Goal: Information Seeking & Learning: Learn about a topic

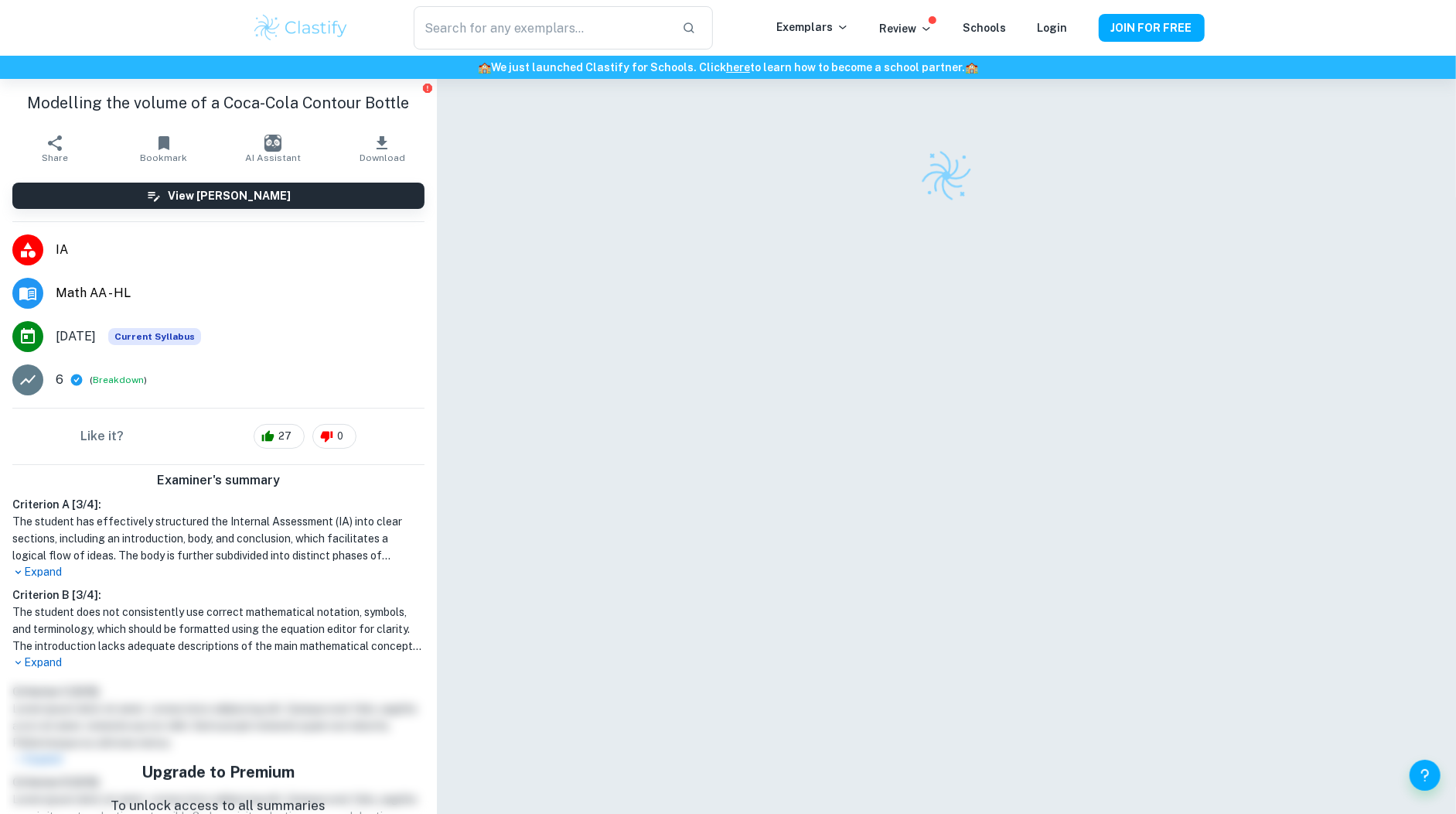
click at [306, 36] on img at bounding box center [301, 27] width 98 height 30
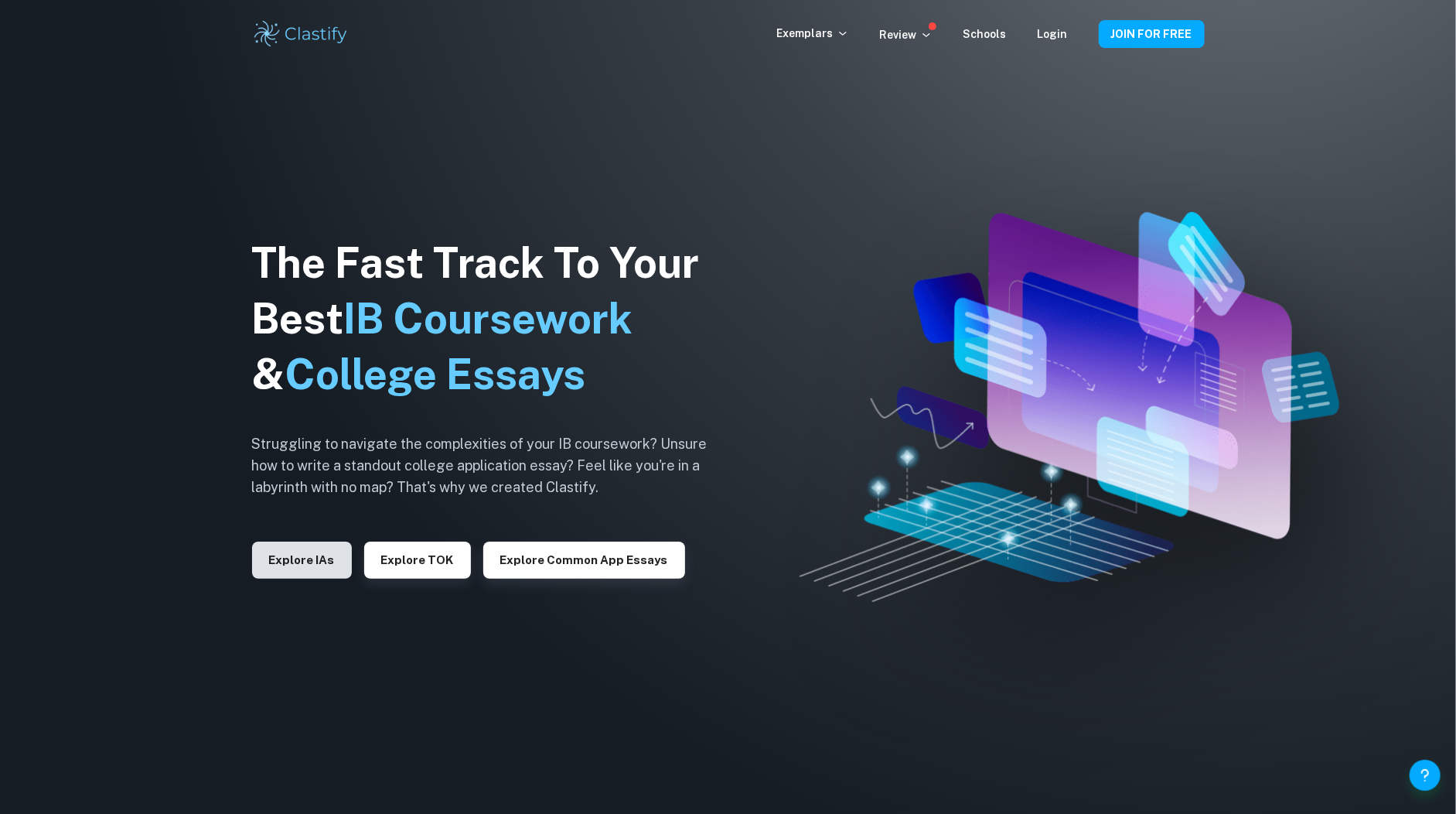
click at [287, 553] on button "Explore IAs" at bounding box center [302, 560] width 100 height 37
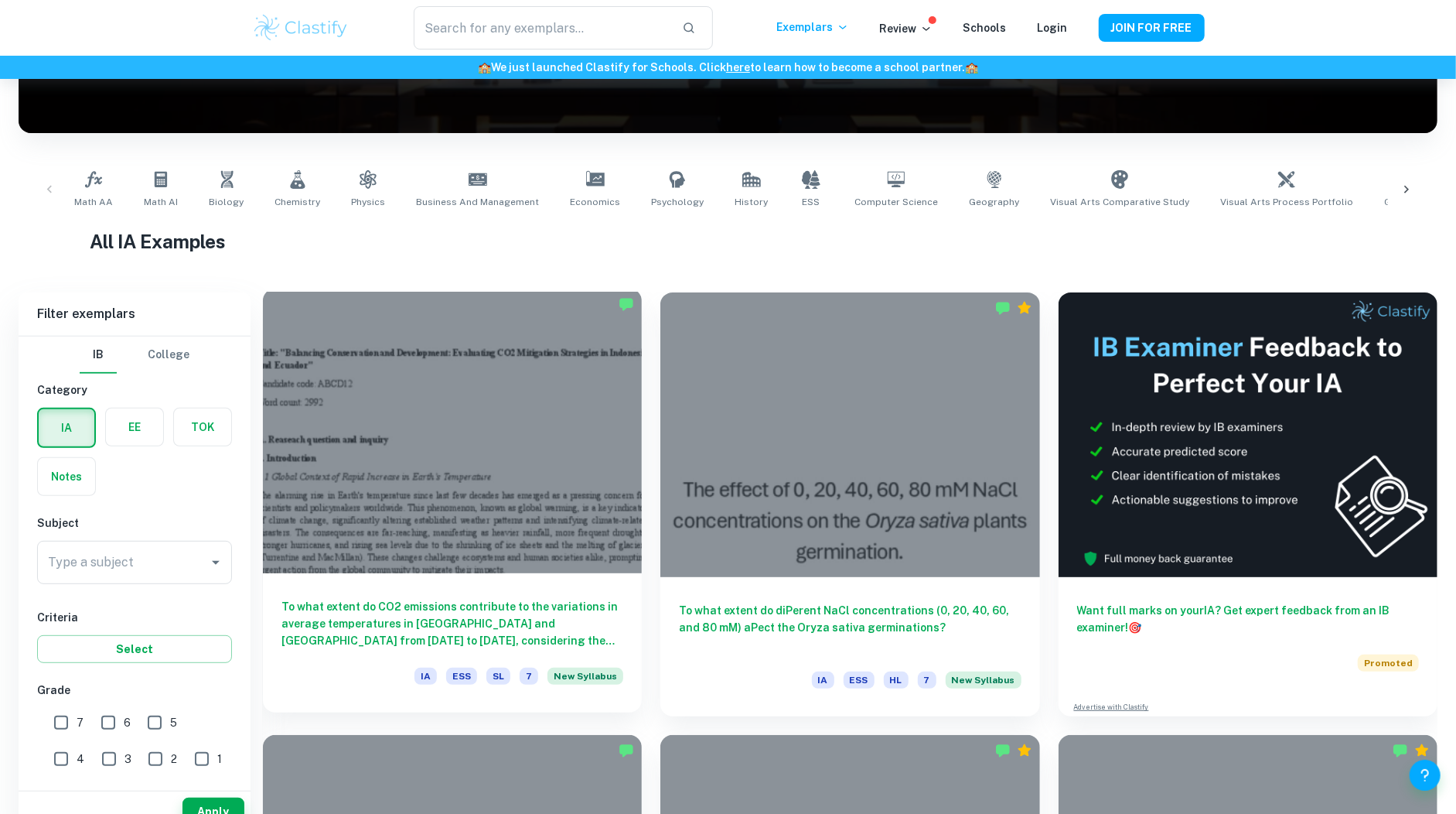
scroll to position [254, 0]
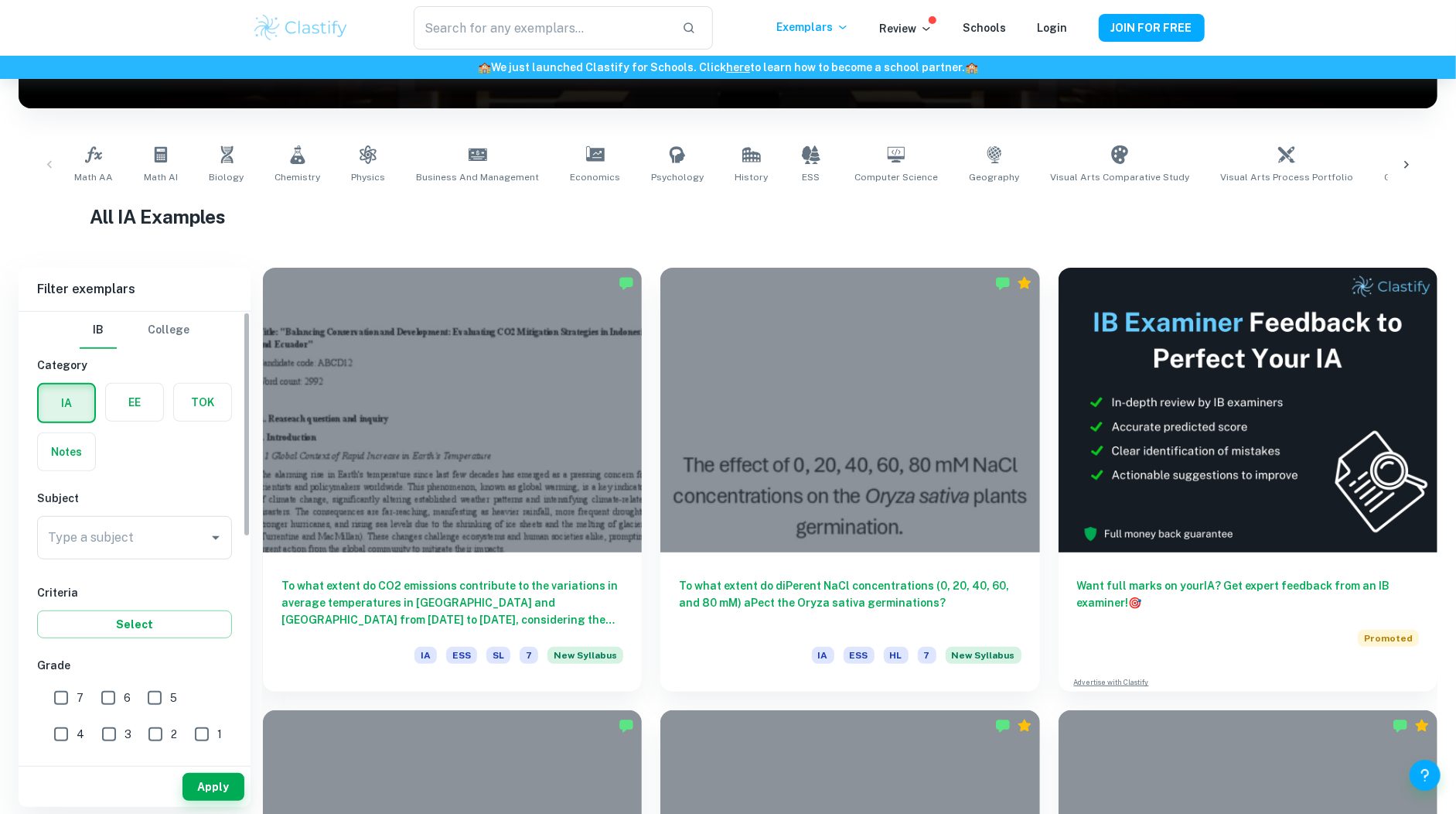
click at [124, 409] on label "button" at bounding box center [135, 402] width 57 height 37
click at [0, 0] on input "radio" at bounding box center [0, 0] width 0 height 0
click at [119, 547] on input "Type a subject" at bounding box center [123, 538] width 158 height 30
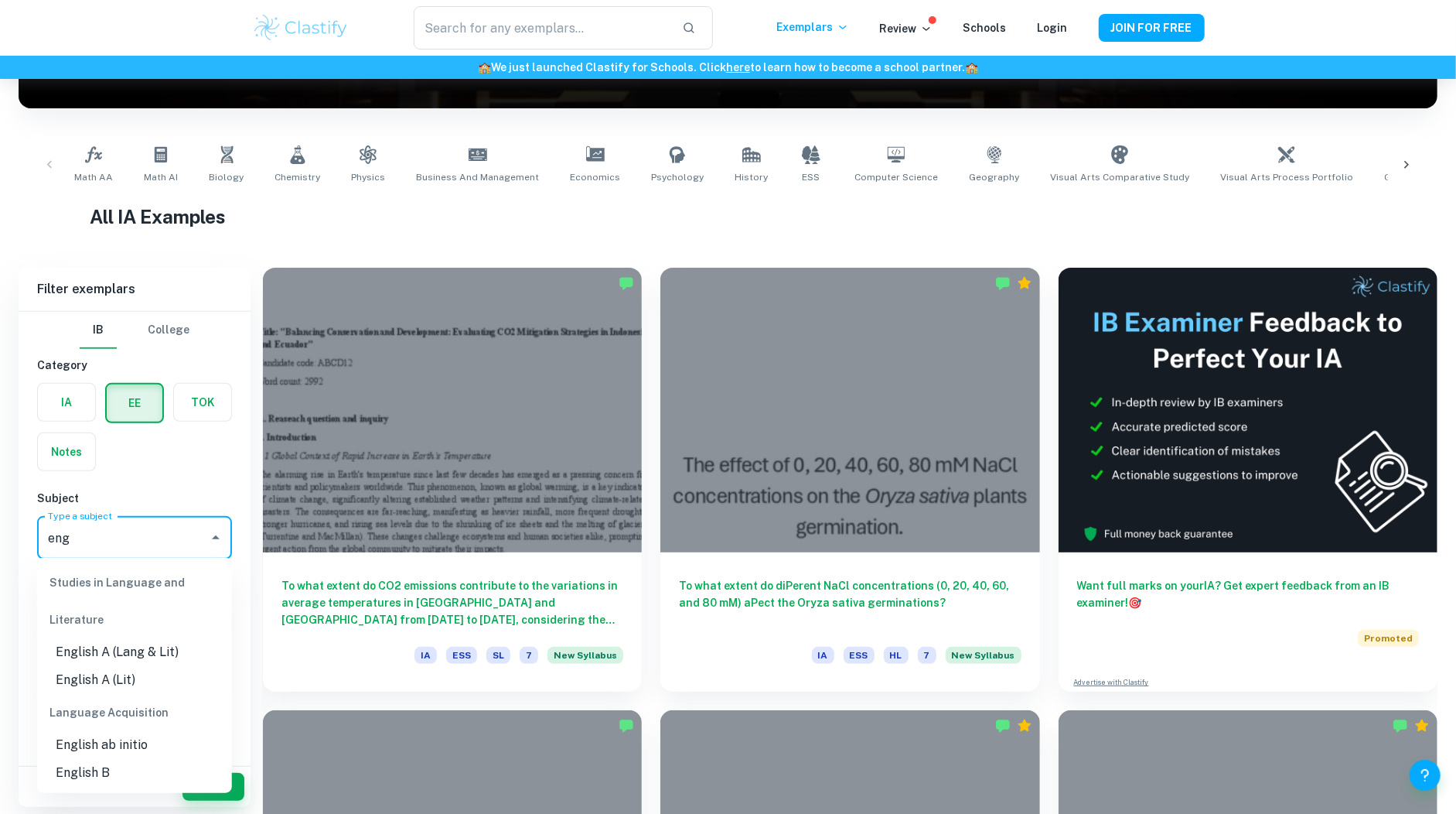
click at [79, 651] on li "English A (Lang & Lit)" at bounding box center [134, 652] width 195 height 28
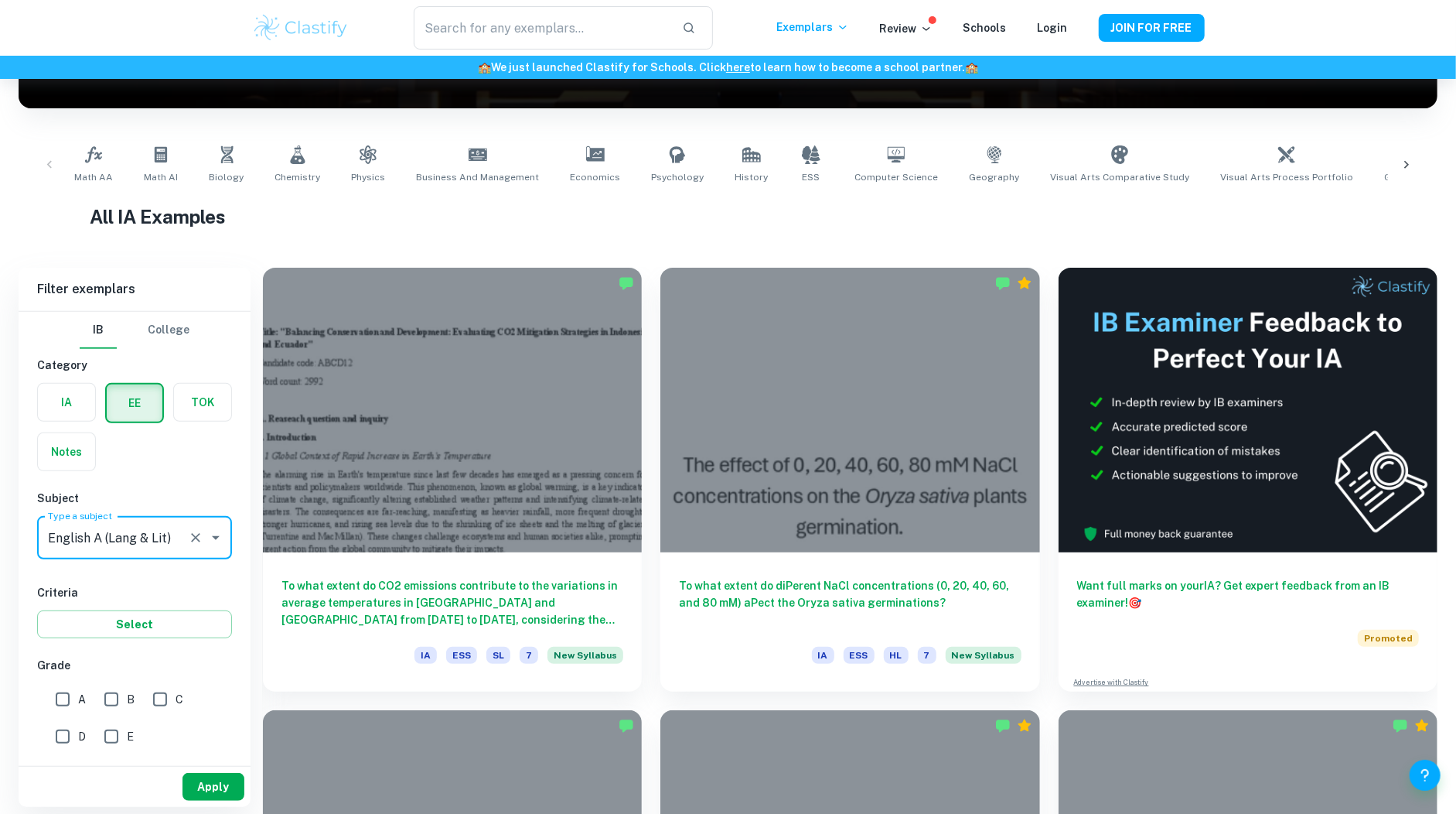
type input "English A (Lang & Lit)"
click at [201, 787] on button "Apply" at bounding box center [213, 786] width 62 height 28
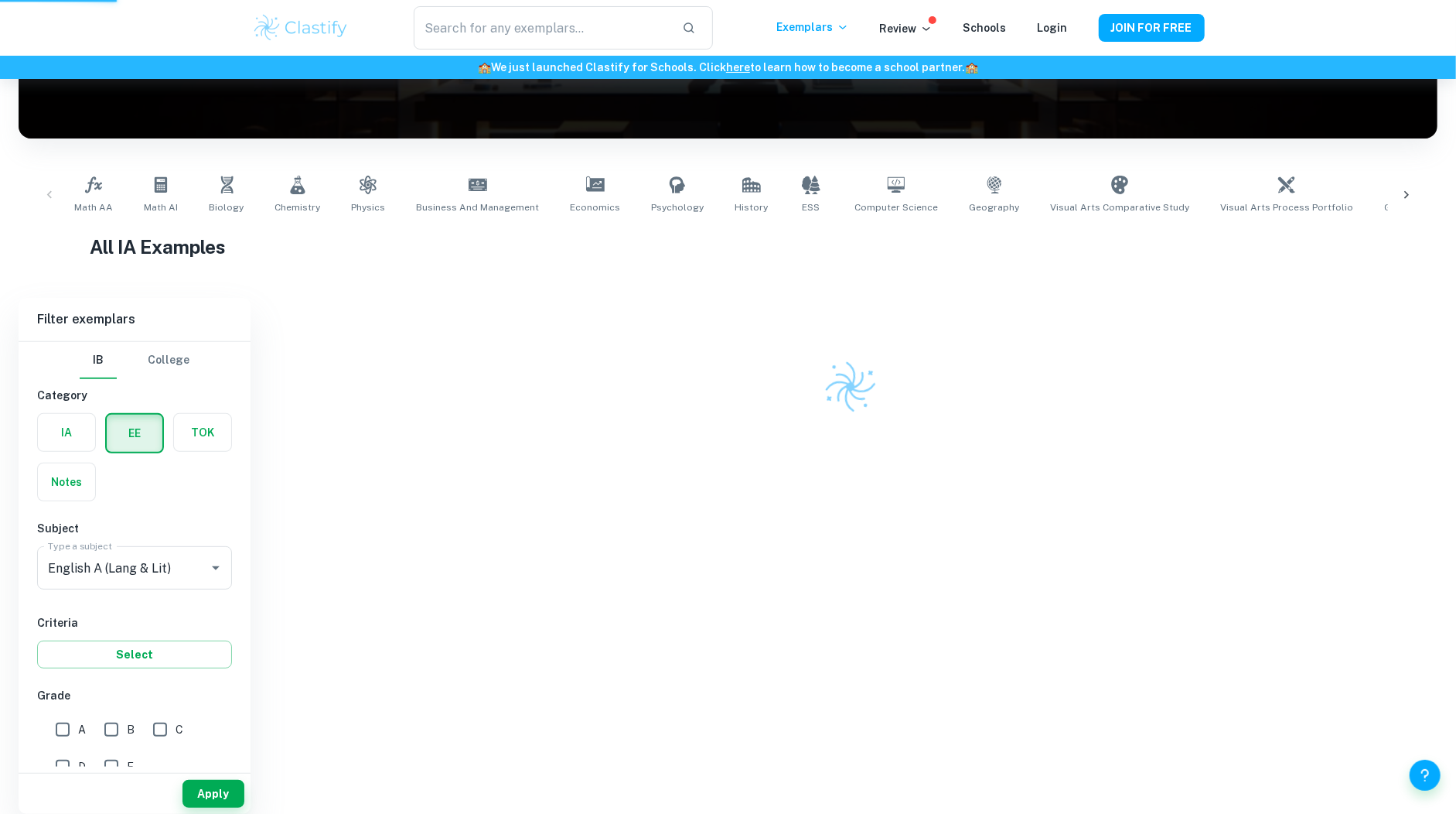
scroll to position [145, 0]
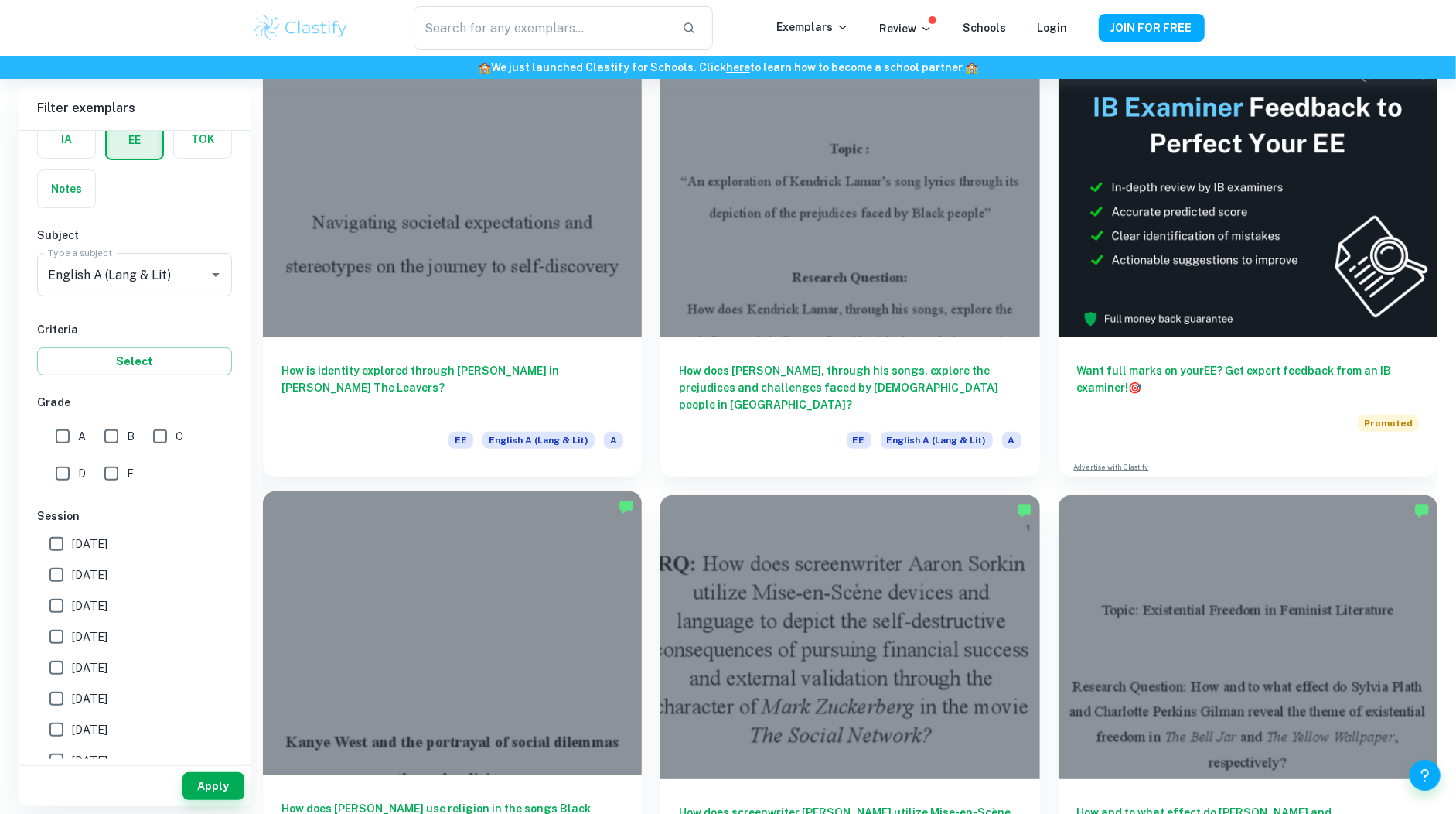
scroll to position [148, 0]
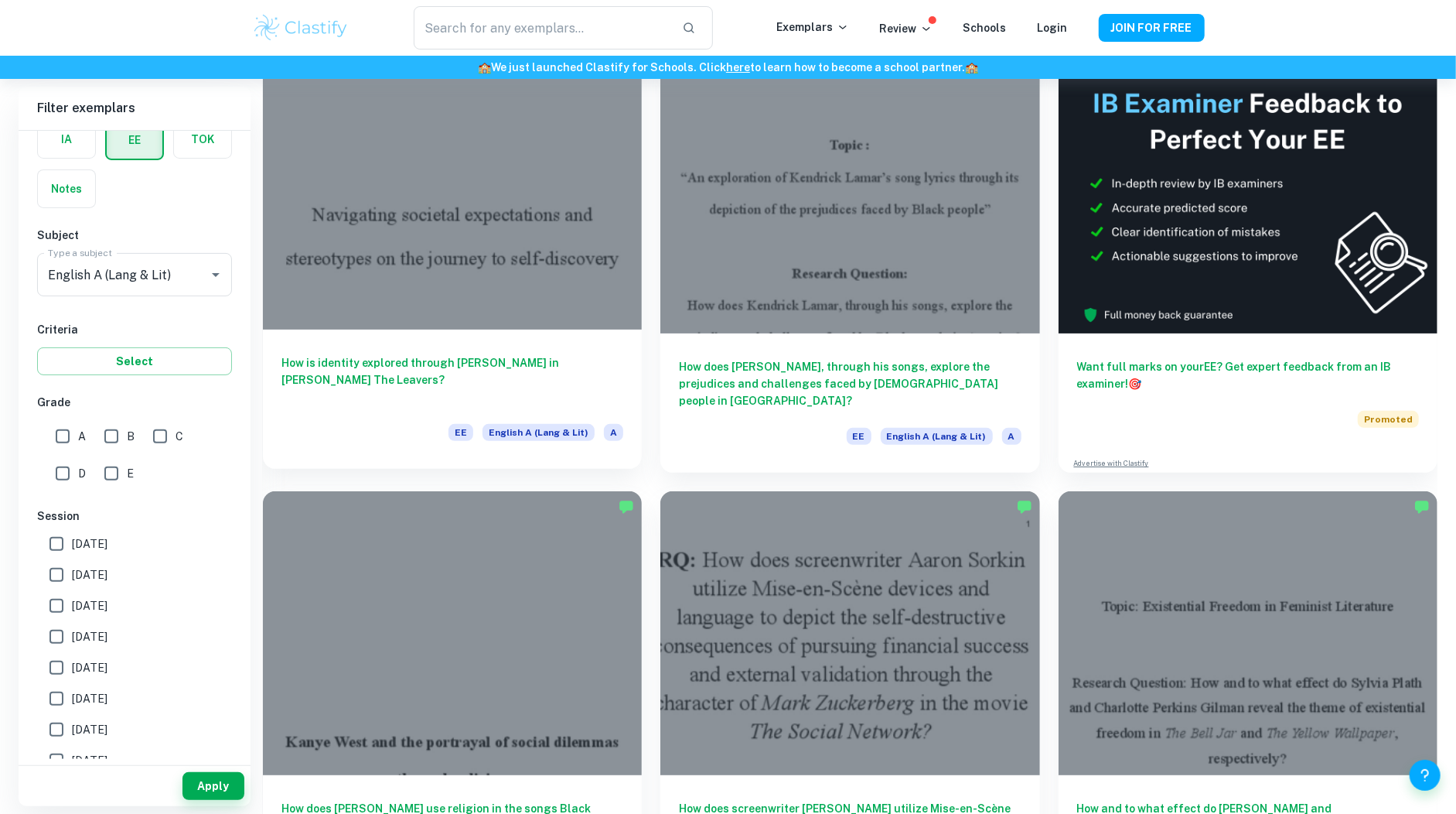
click at [450, 318] on div at bounding box center [453, 188] width 379 height 285
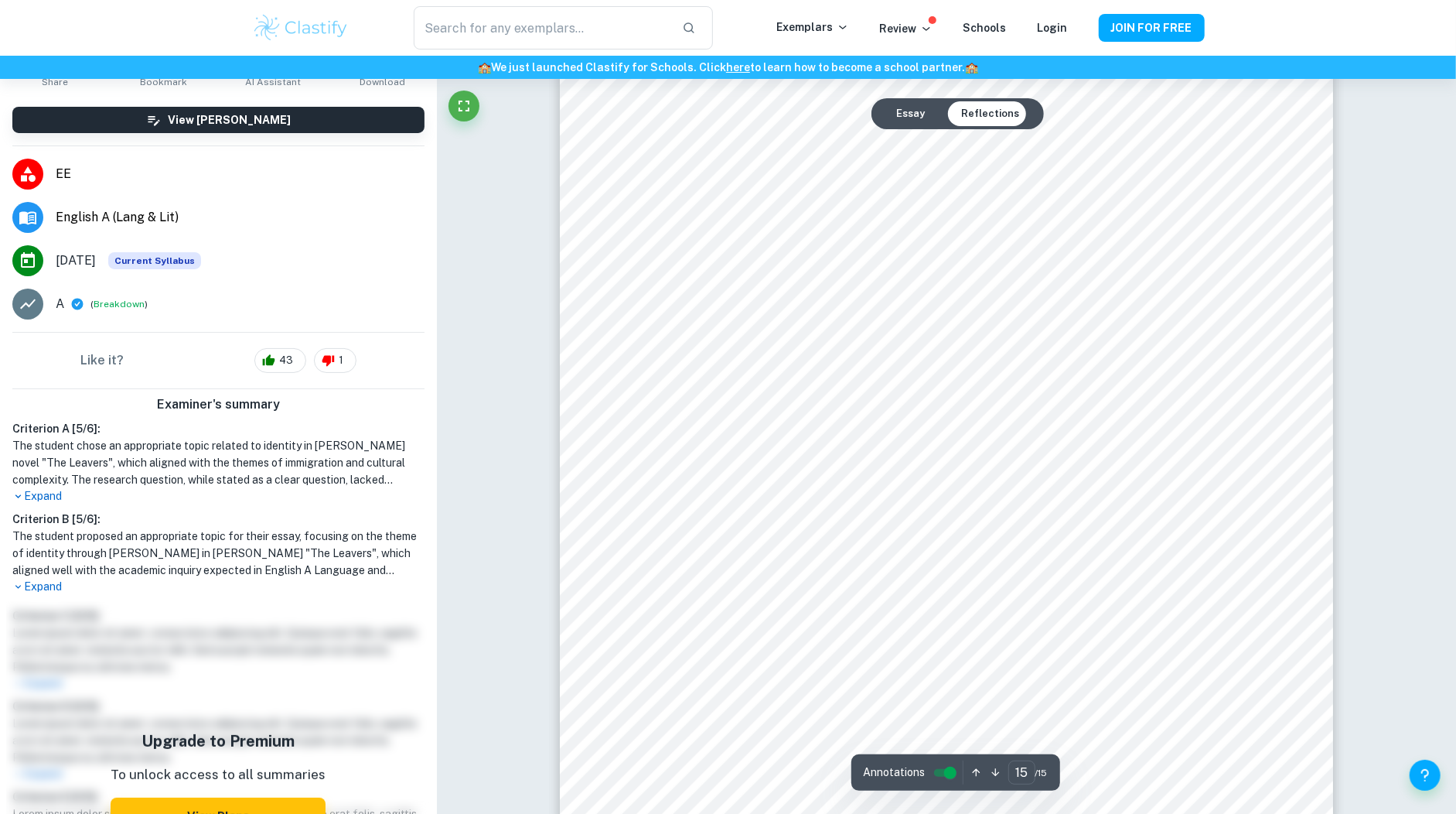
scroll to position [284, 0]
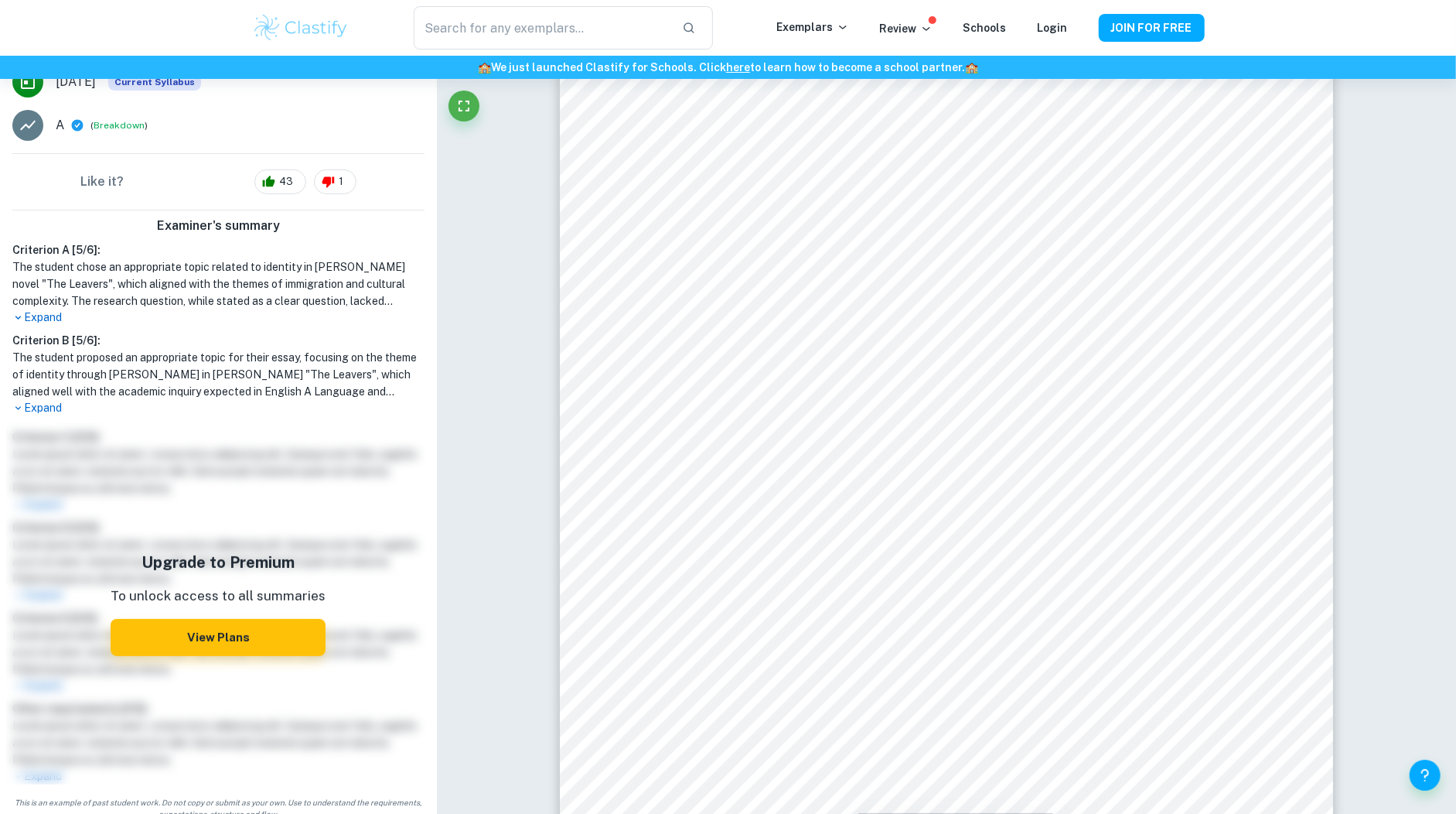
click at [49, 403] on p "Expand" at bounding box center [218, 408] width 412 height 17
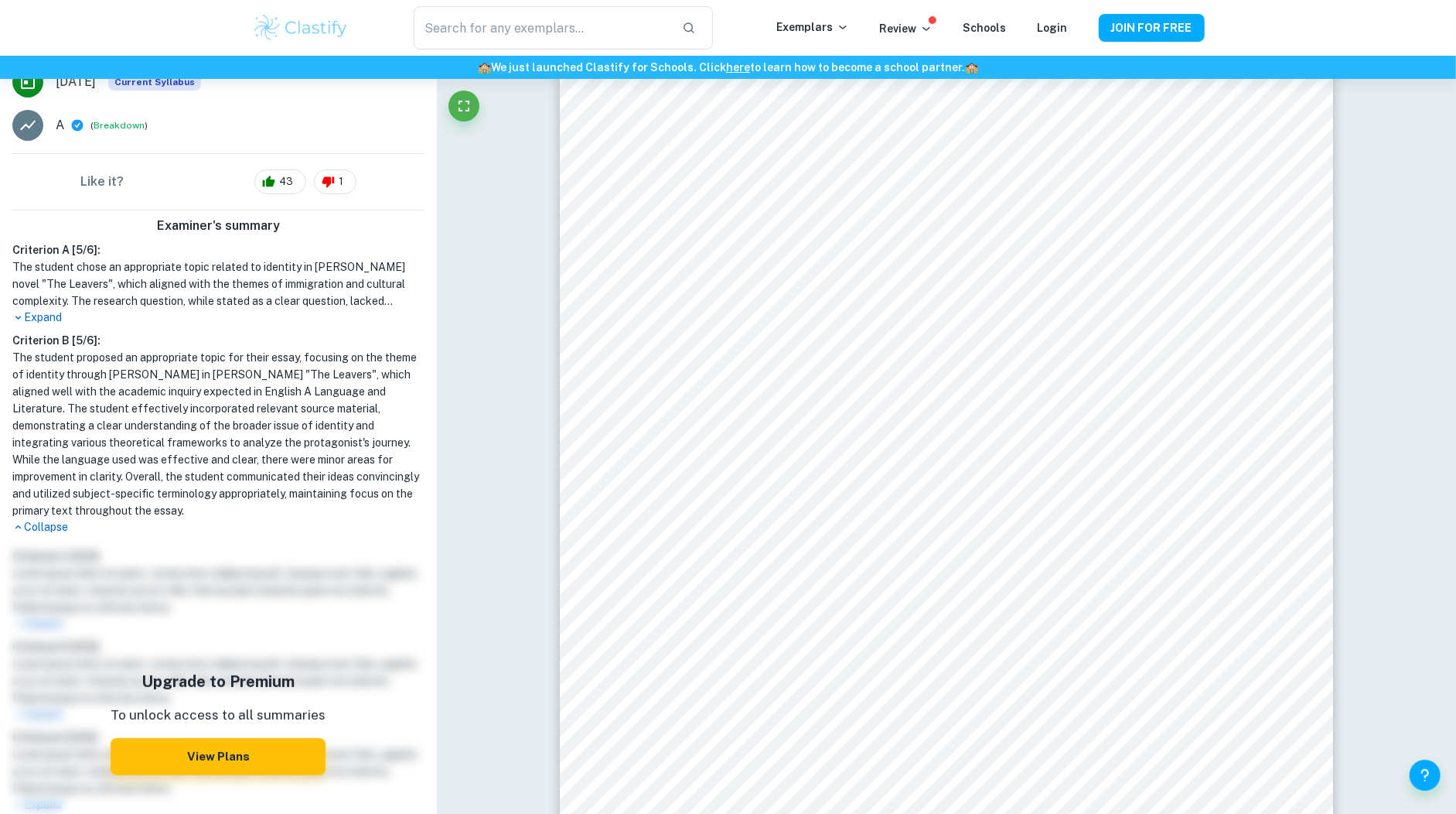
click at [50, 311] on p "Expand" at bounding box center [218, 318] width 412 height 17
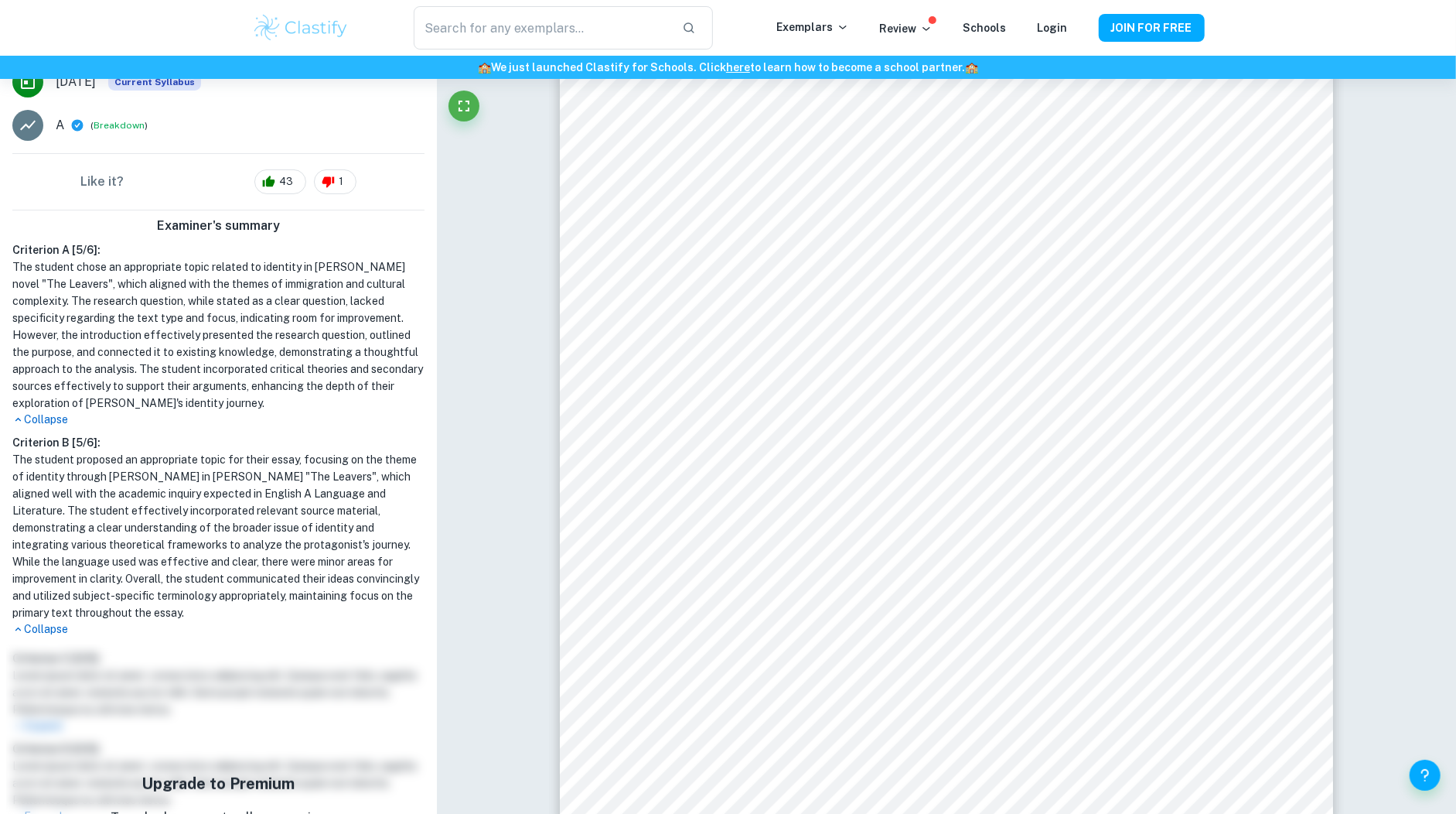
click at [221, 358] on h1 "The student chose an appropriate topic related to identity in [PERSON_NAME] nov…" at bounding box center [218, 335] width 412 height 153
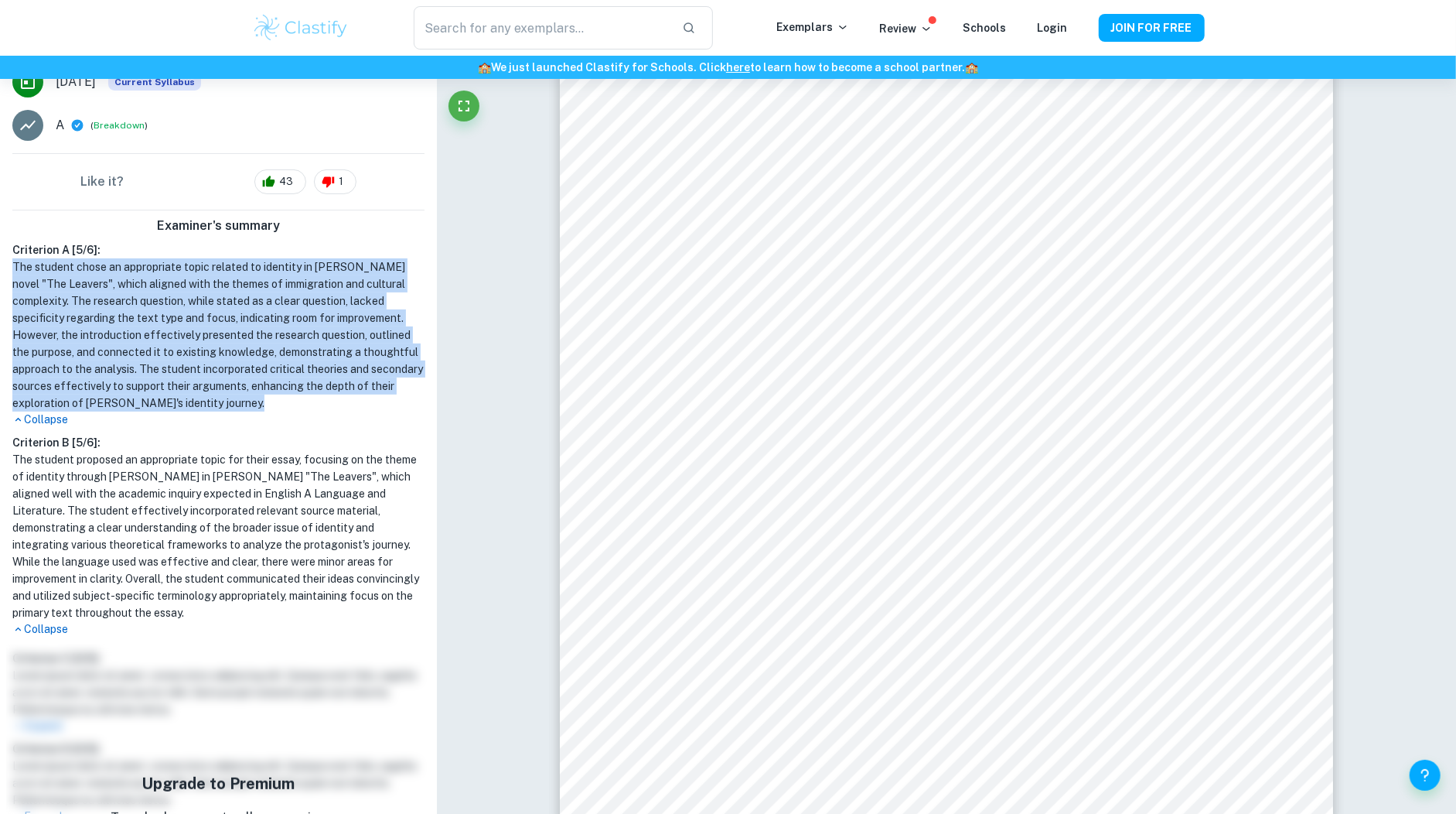
click at [221, 358] on h1 "The student chose an appropriate topic related to identity in [PERSON_NAME] nov…" at bounding box center [218, 335] width 412 height 153
click at [228, 361] on h1 "The student chose an appropriate topic related to identity in [PERSON_NAME] nov…" at bounding box center [218, 335] width 412 height 153
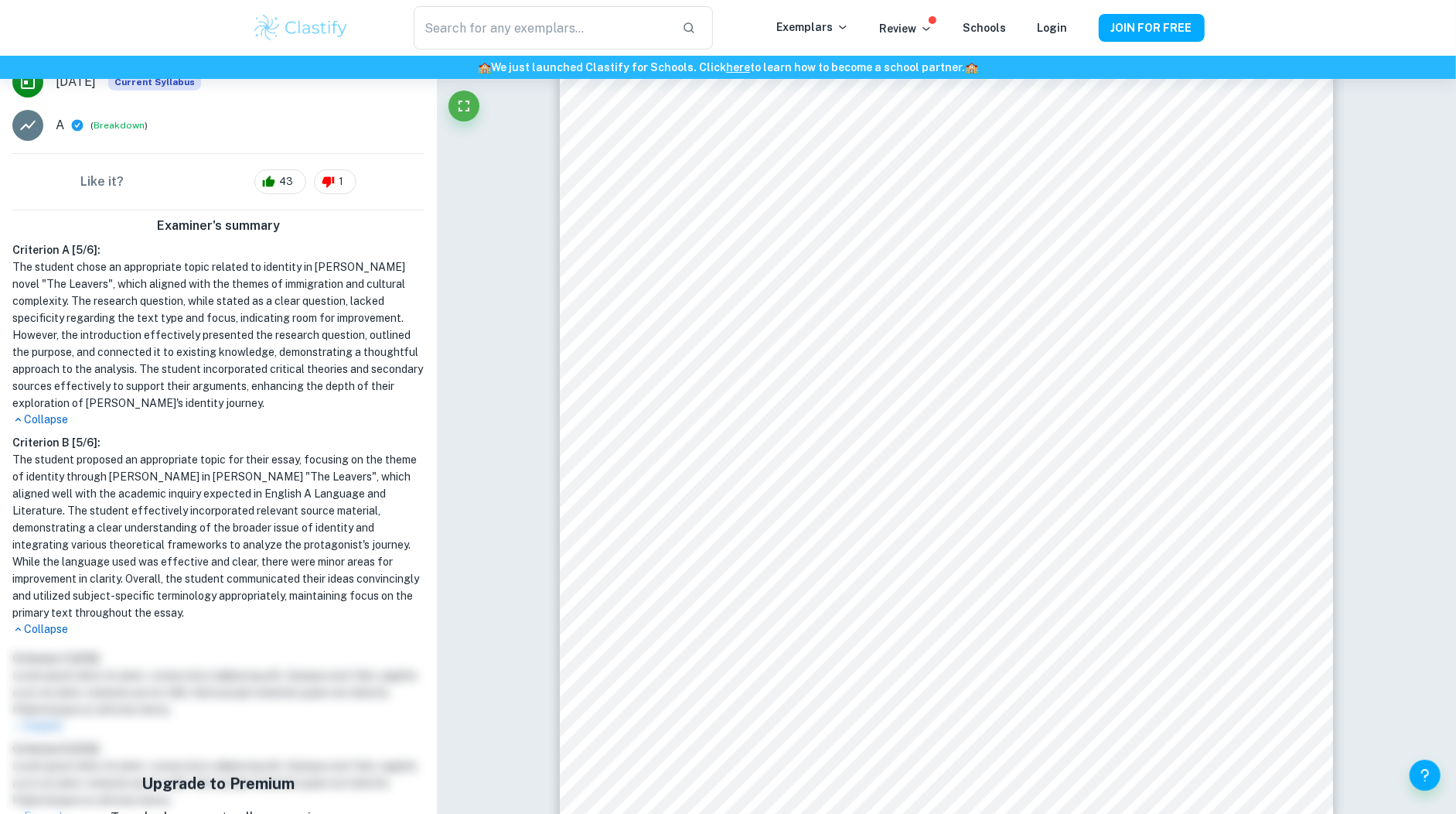
click at [228, 361] on h1 "The student chose an appropriate topic related to identity in [PERSON_NAME] nov…" at bounding box center [218, 335] width 412 height 153
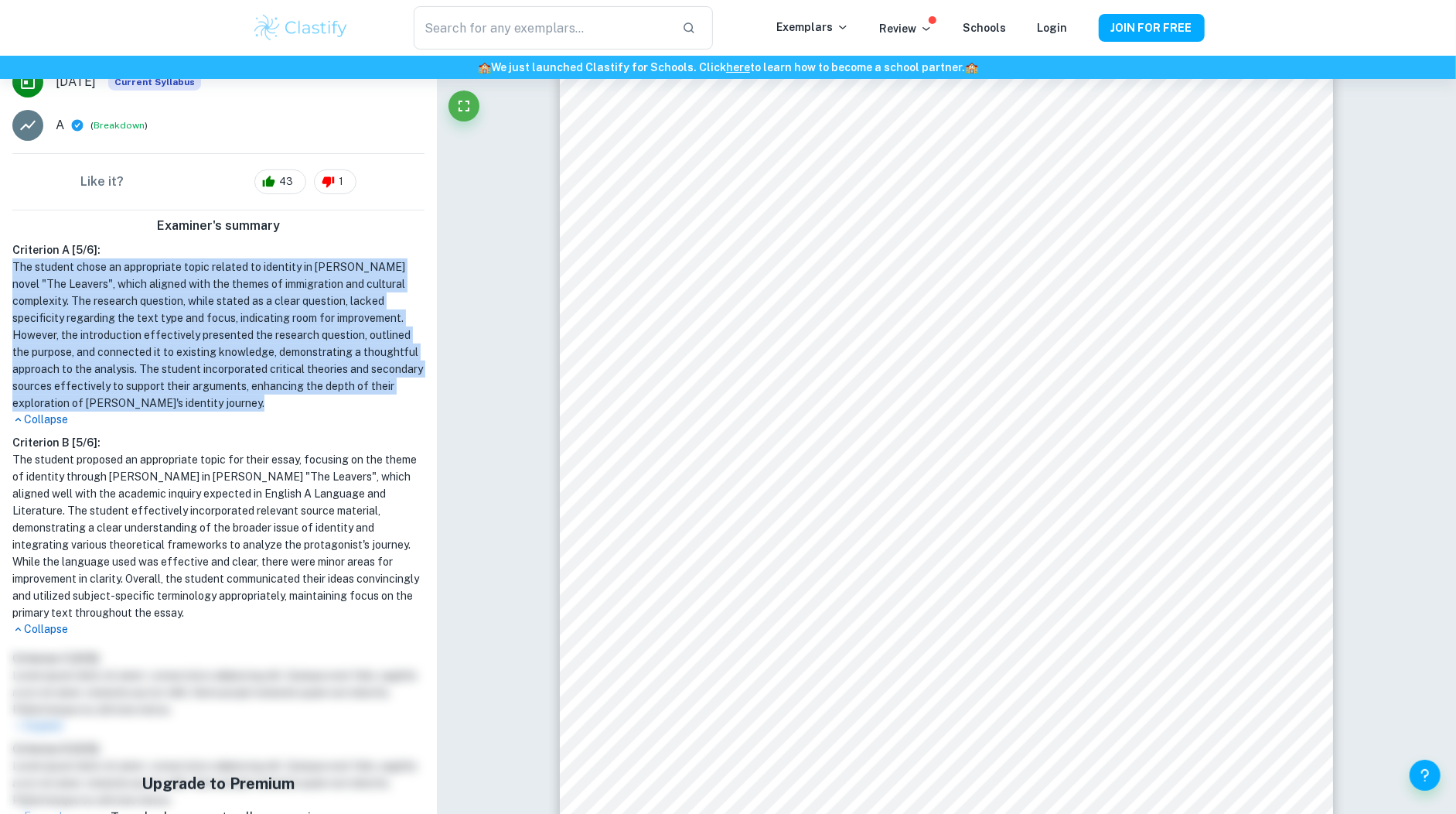
click at [228, 361] on h1 "The student chose an appropriate topic related to identity in [PERSON_NAME] nov…" at bounding box center [218, 335] width 412 height 153
click at [240, 368] on h1 "The student chose an appropriate topic related to identity in [PERSON_NAME] nov…" at bounding box center [218, 335] width 412 height 153
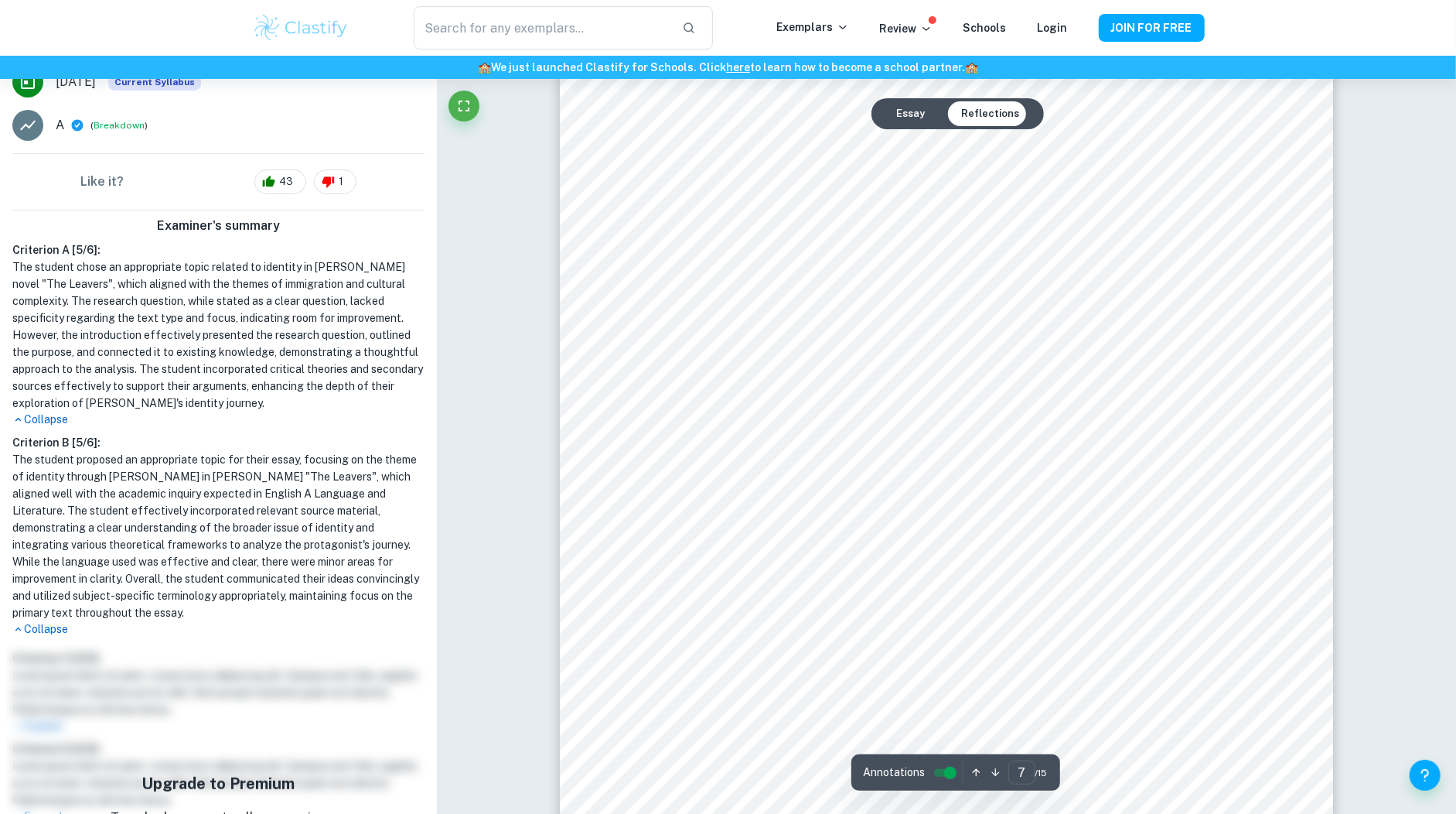
scroll to position [6673, 0]
type input "4"
